Goal: Task Accomplishment & Management: Manage account settings

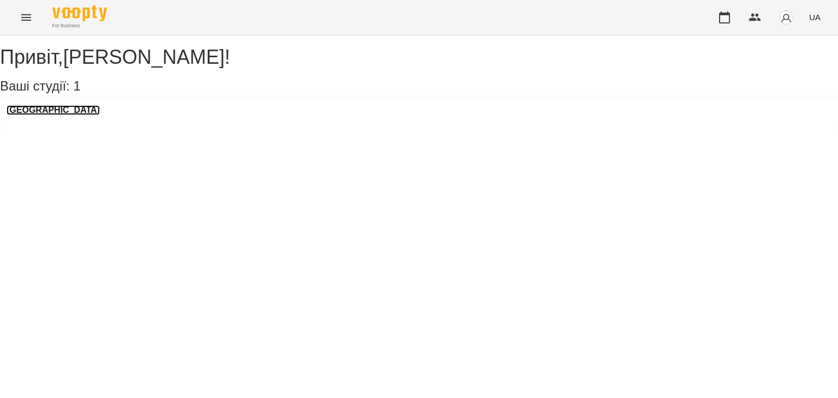
click at [45, 115] on h3 "[GEOGRAPHIC_DATA]" at bounding box center [53, 110] width 93 height 10
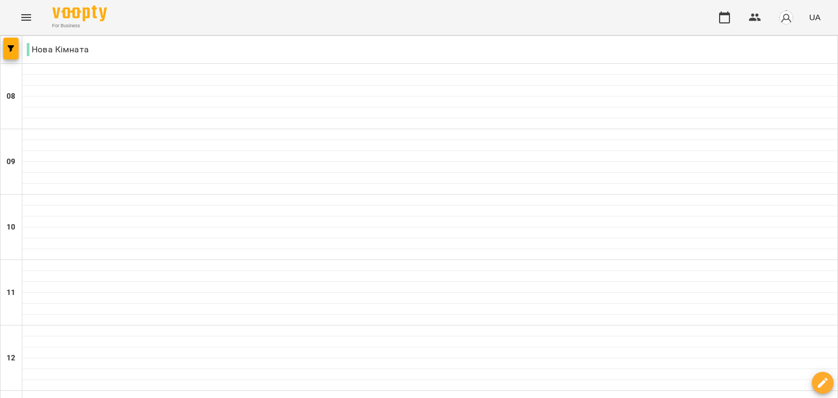
scroll to position [624, 0]
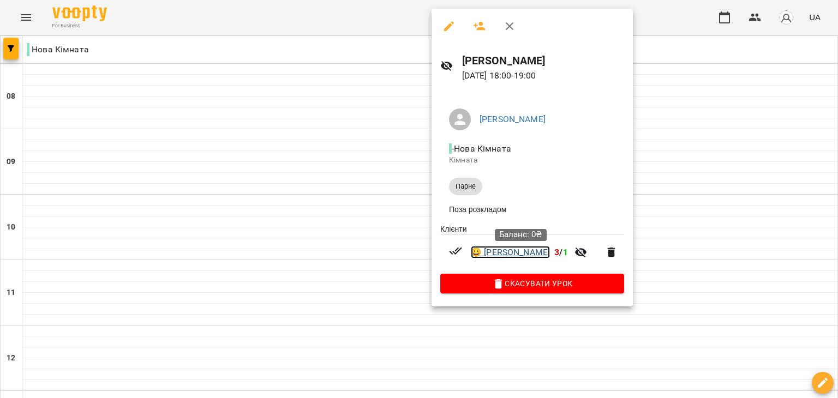
click at [488, 249] on link "😀 [PERSON_NAME]" at bounding box center [510, 252] width 79 height 13
